Goal: Navigation & Orientation: Find specific page/section

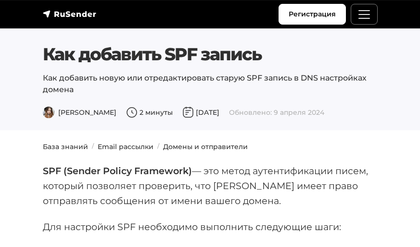
scroll to position [179, 0]
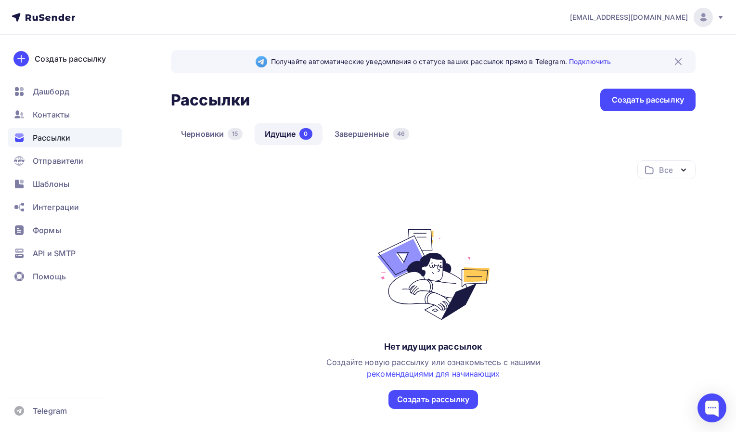
click at [93, 124] on ul "Дашборд Контакты Рассылки Отправители Шаблоны Интеграции Формы API и SMTP Помощь" at bounding box center [65, 186] width 115 height 209
click at [92, 121] on div "Контакты" at bounding box center [65, 114] width 115 height 19
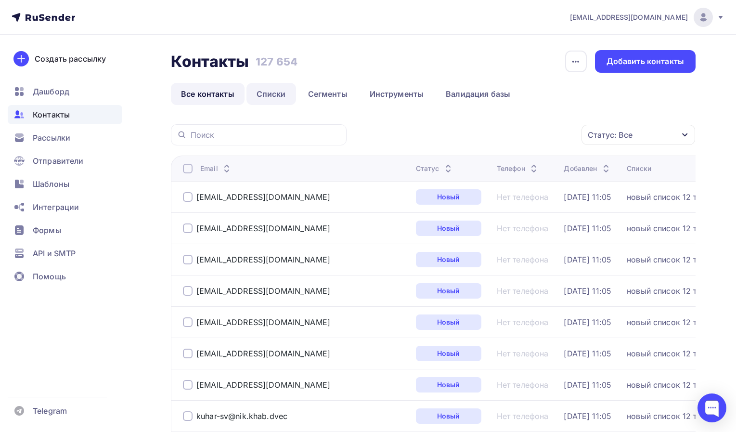
click at [280, 93] on link "Списки" at bounding box center [272, 94] width 50 height 22
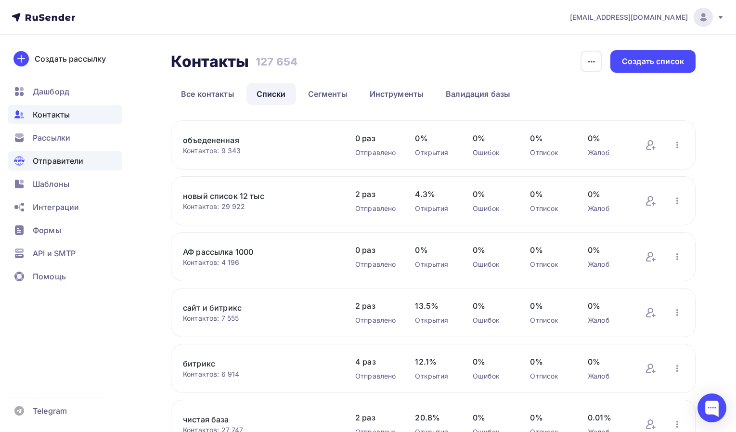
click at [28, 152] on div "Отправители" at bounding box center [65, 160] width 115 height 19
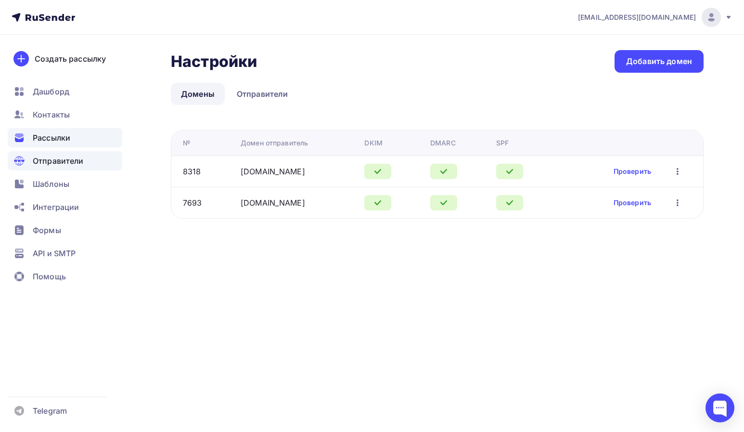
click at [37, 138] on span "Рассылки" at bounding box center [52, 138] width 38 height 12
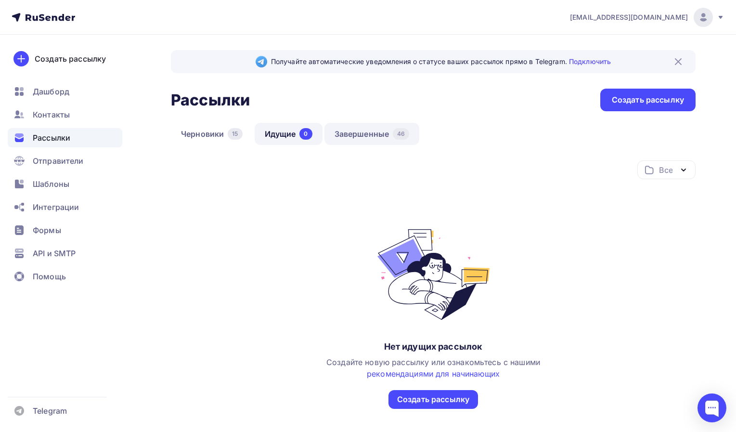
click at [364, 137] on link "Завершенные 46" at bounding box center [372, 134] width 95 height 22
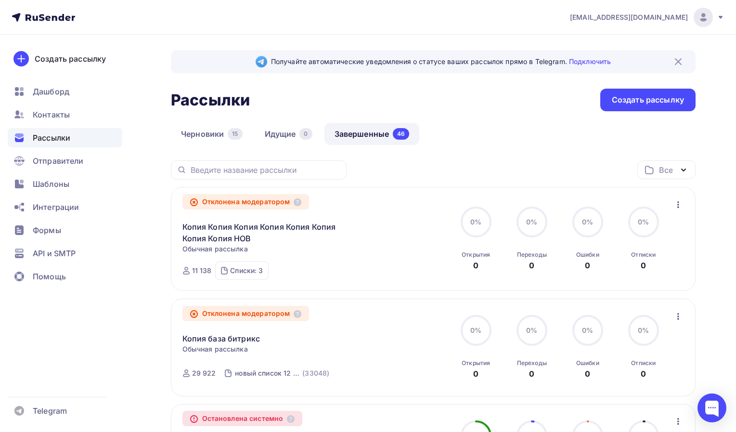
scroll to position [48, 0]
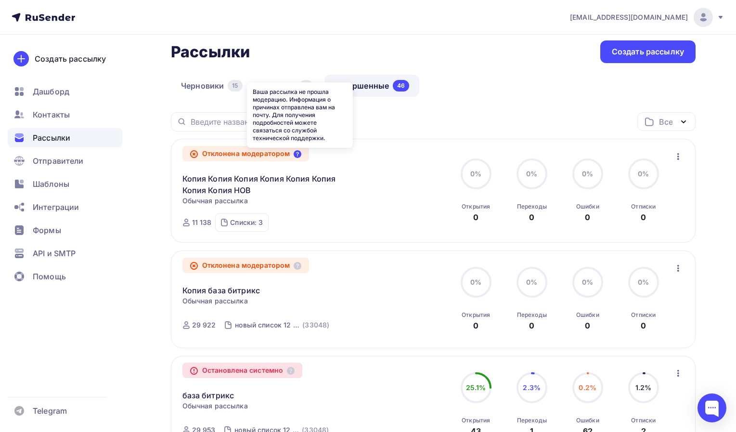
click at [299, 155] on icon at bounding box center [298, 154] width 8 height 8
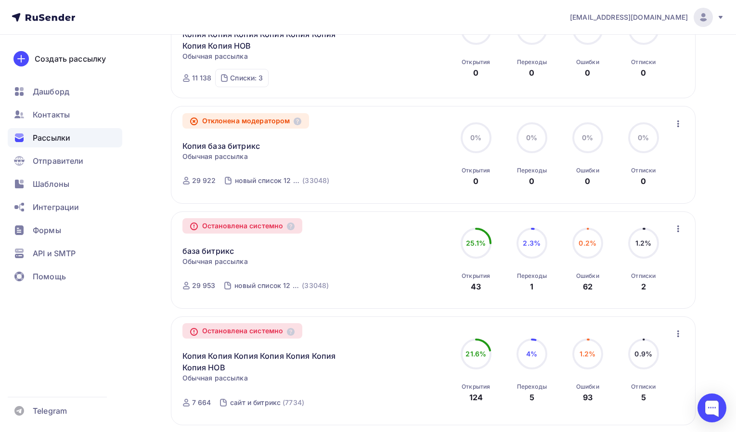
scroll to position [0, 0]
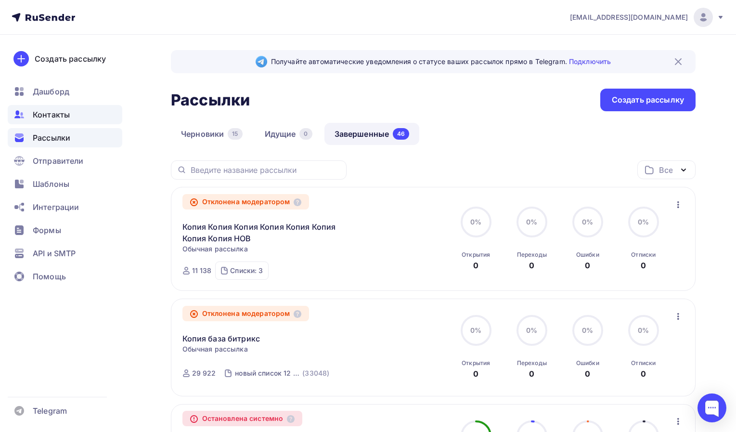
click at [41, 110] on span "Контакты" at bounding box center [51, 115] width 37 height 12
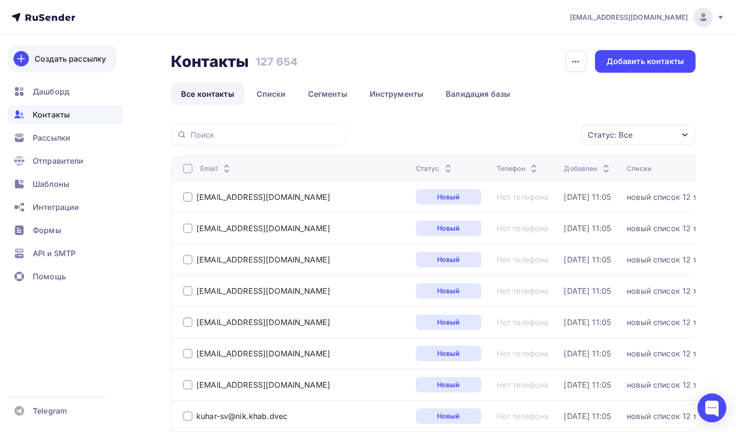
click at [60, 65] on link "Создать рассылку" at bounding box center [62, 58] width 109 height 27
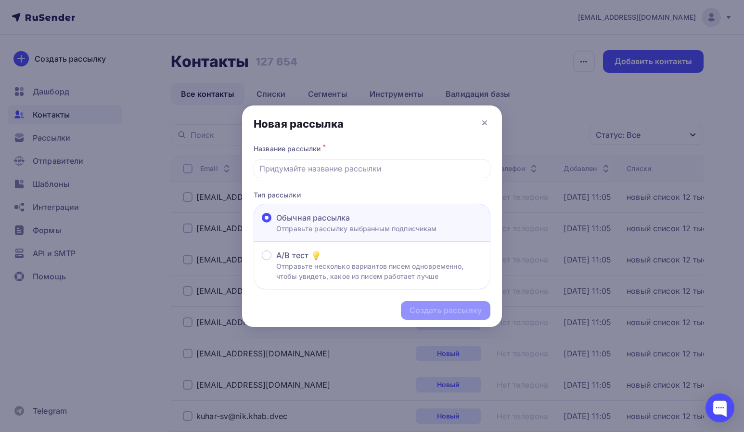
click at [55, 93] on div at bounding box center [372, 216] width 744 height 432
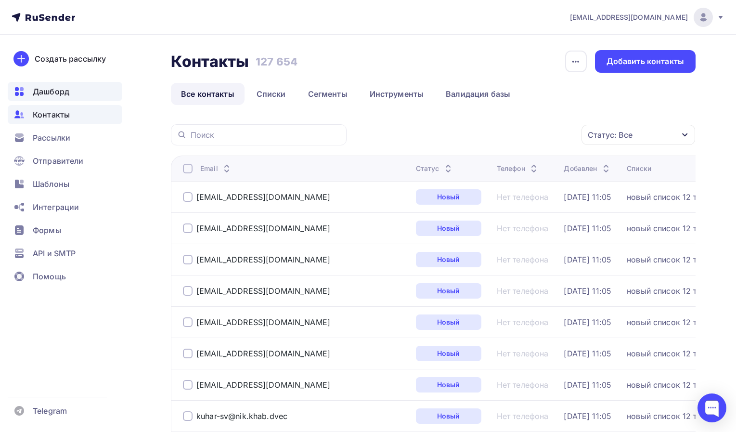
click at [59, 91] on span "Дашборд" at bounding box center [51, 92] width 37 height 12
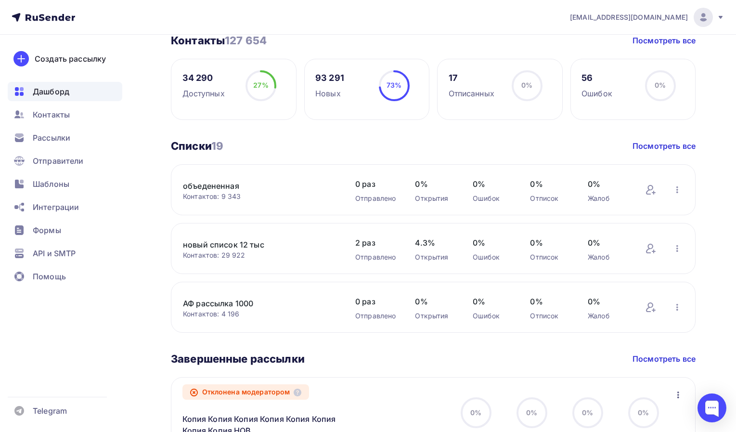
scroll to position [337, 0]
